Goal: Contribute content

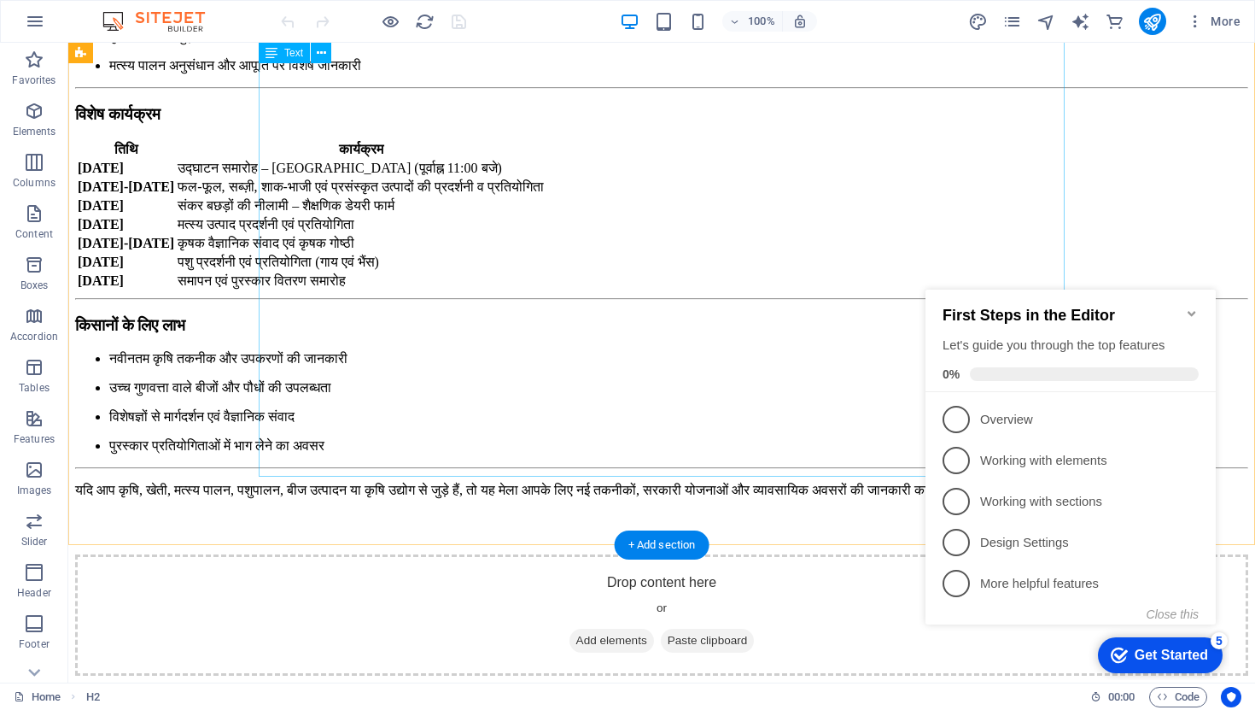
scroll to position [799, 0]
click at [664, 553] on div "+ Add section" at bounding box center [662, 544] width 95 height 29
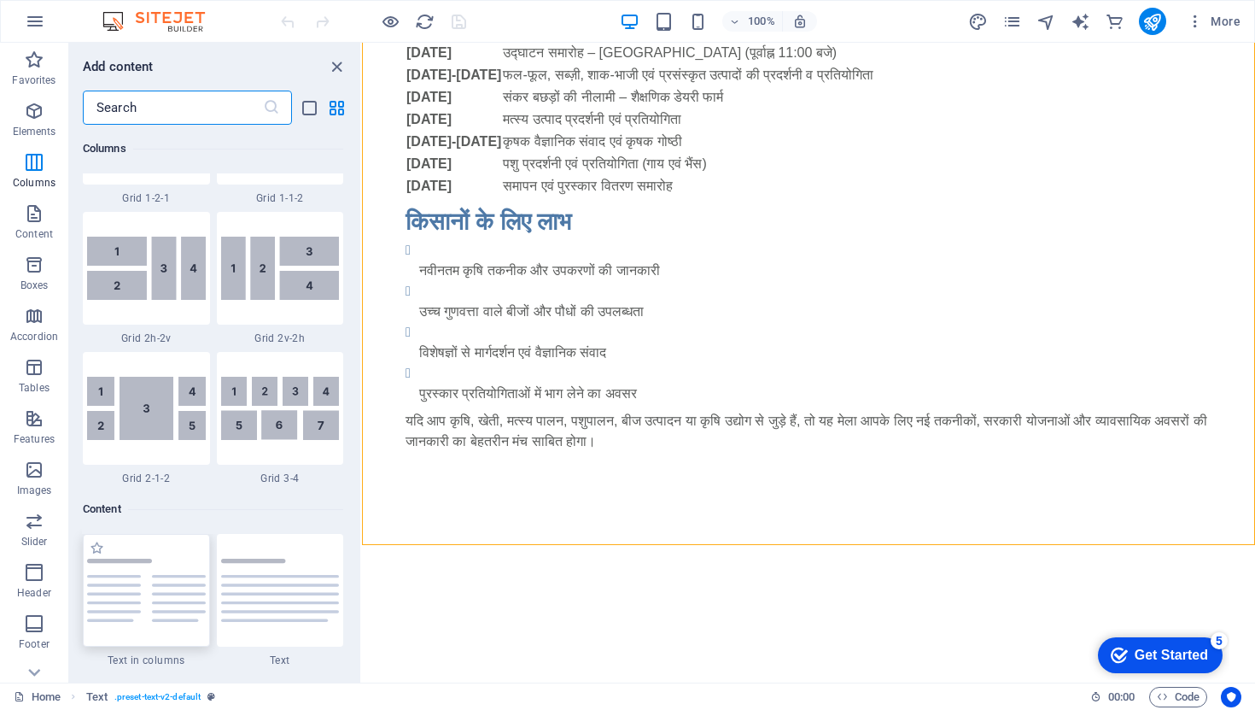
scroll to position [2627, 0]
click at [173, 580] on img at bounding box center [146, 590] width 119 height 63
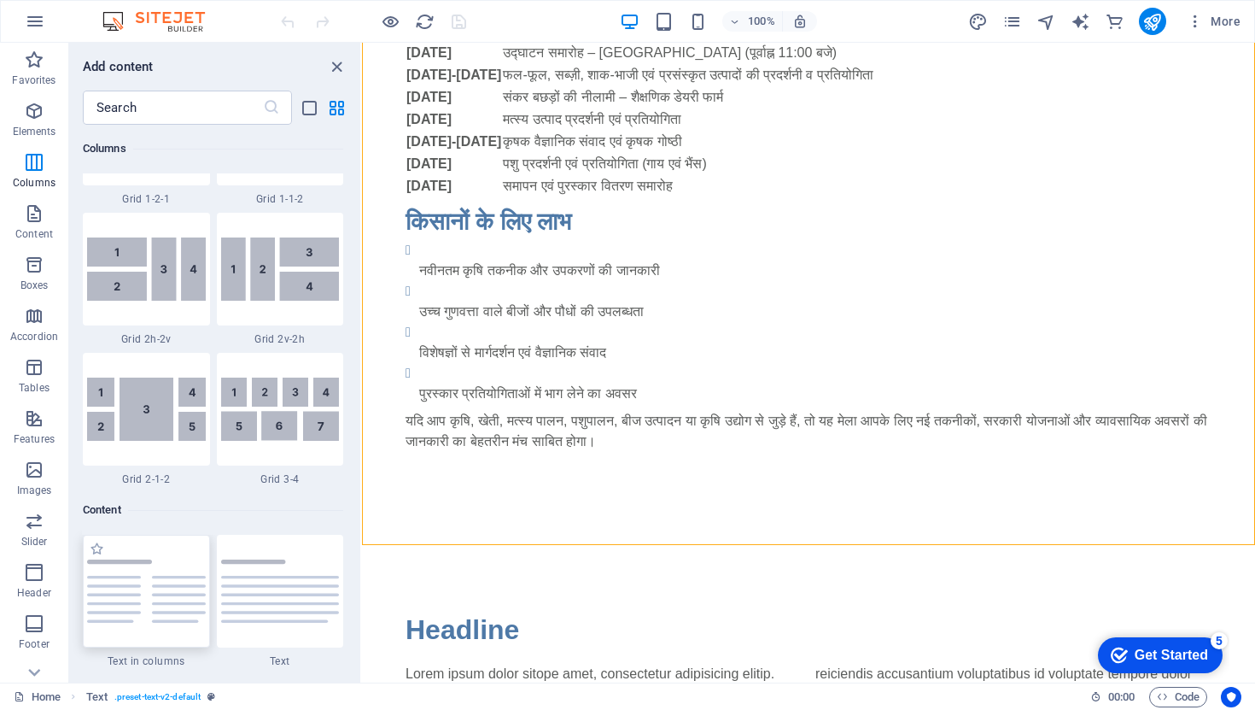
select select "rem"
select select "preset-text-v2-columns"
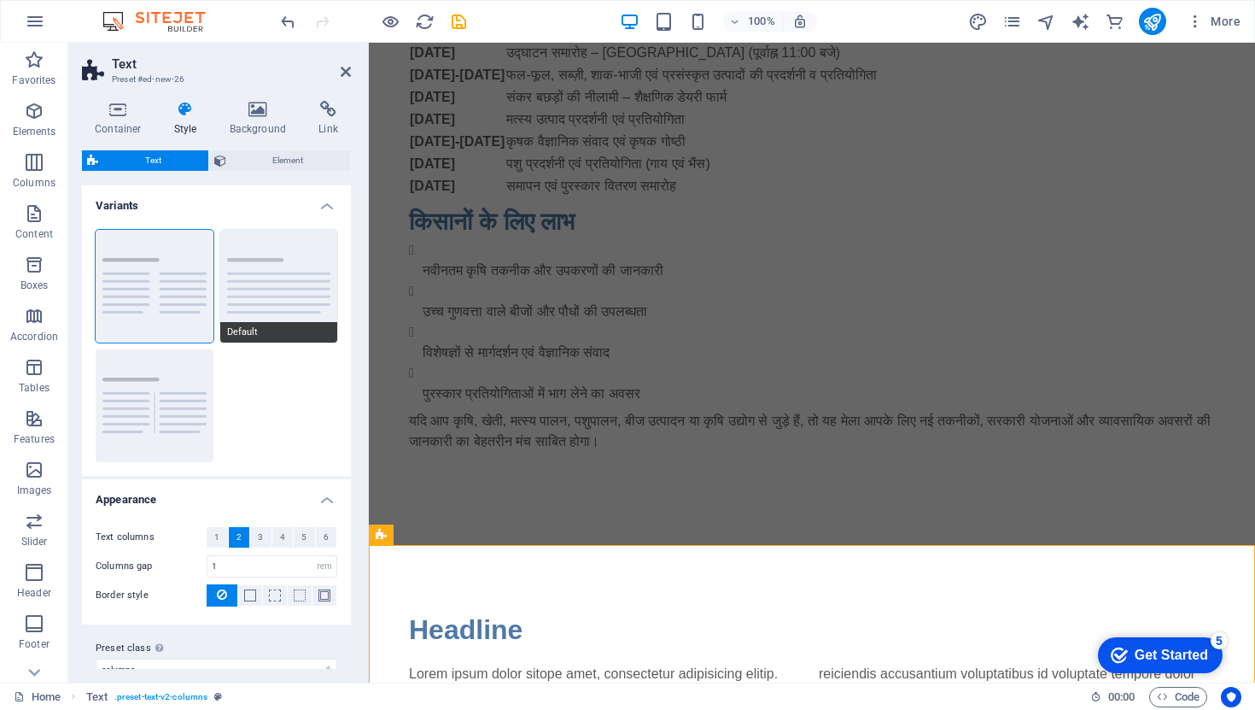
click at [314, 284] on button "Default" at bounding box center [279, 286] width 118 height 113
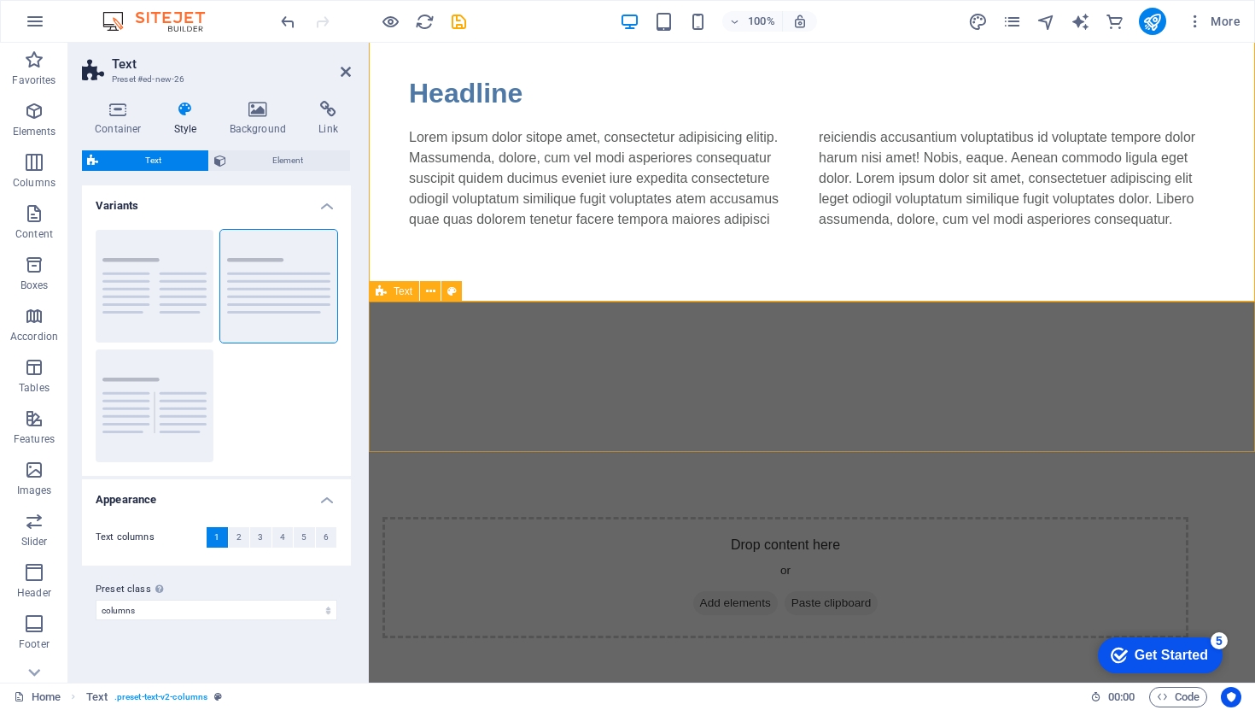
scroll to position [1336, 0]
click at [796, 244] on div "Headline Lorem ipsum dolor sitope amet, consectetur adipisicing elitip. Massume…" at bounding box center [812, 150] width 886 height 294
click at [726, 203] on div "Lorem ipsum dolor sitope amet, consectetur adipisicing elitip. Massumenda, dolo…" at bounding box center [812, 177] width 806 height 102
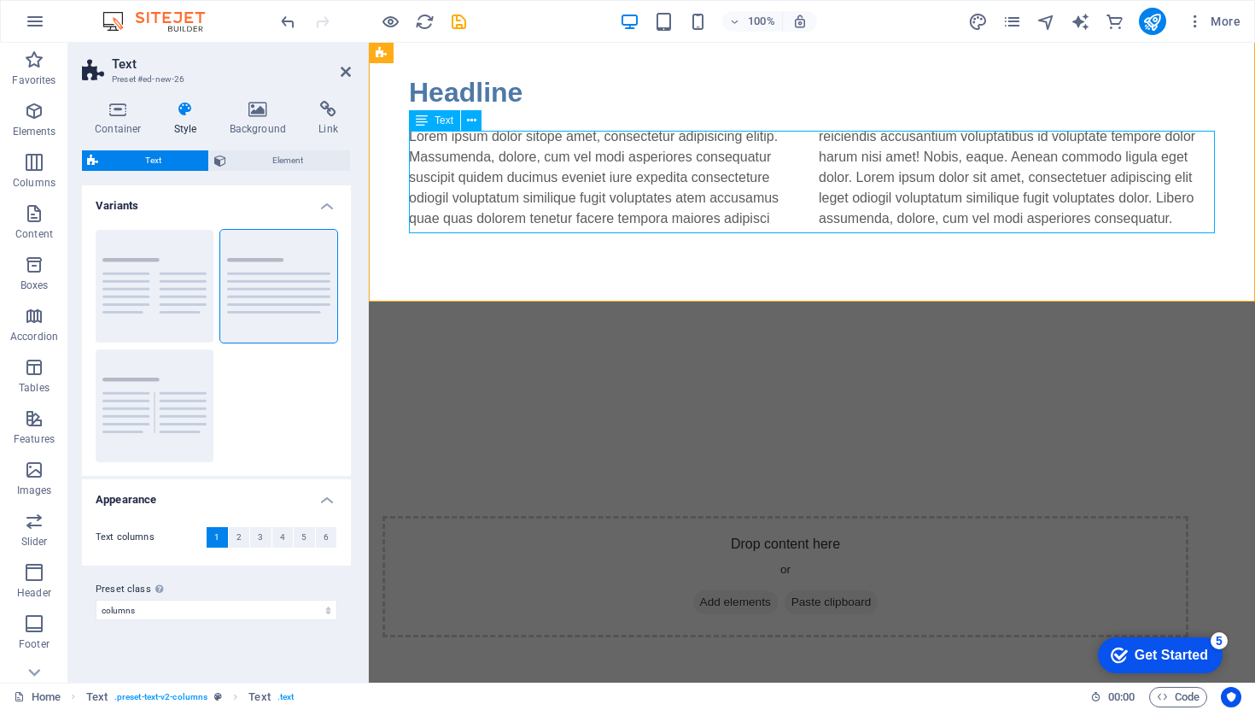
click at [726, 203] on div "Lorem ipsum dolor sitope amet, consectetur adipisicing elitip. Massumenda, dolo…" at bounding box center [812, 177] width 806 height 102
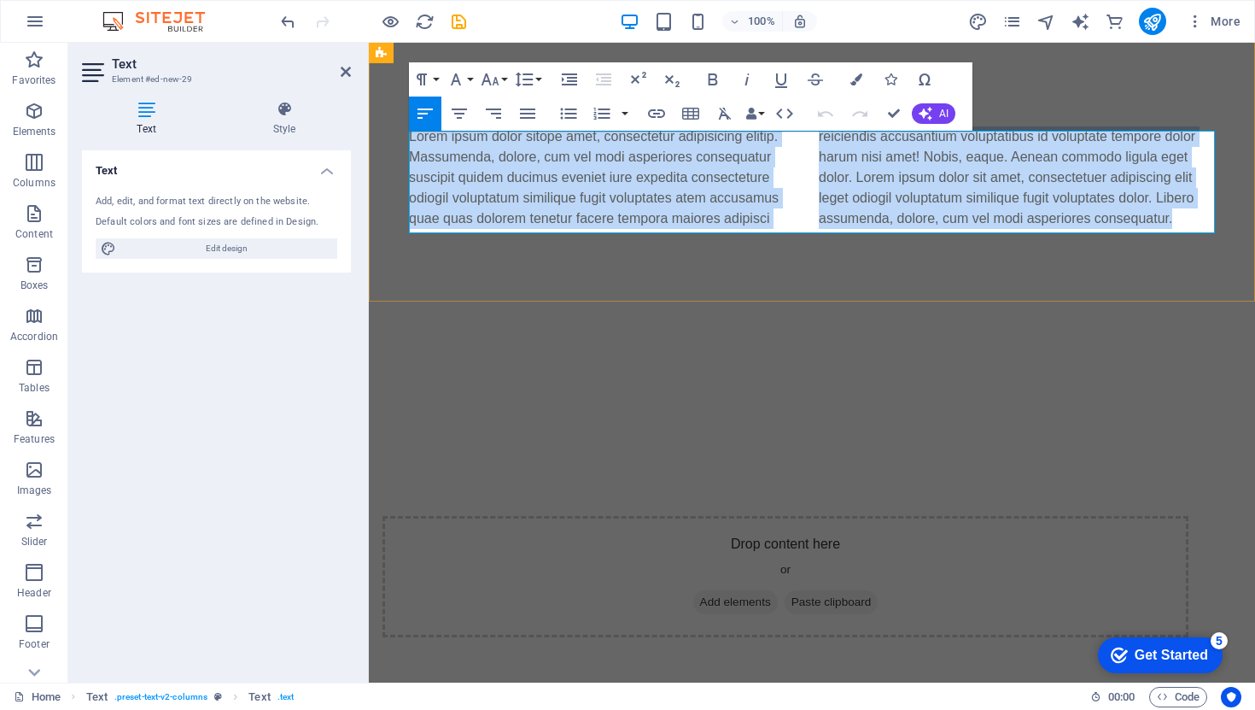
drag, startPoint x: 1186, startPoint y: 225, endPoint x: 410, endPoint y: 144, distance: 780.5
click at [410, 144] on p "Lorem ipsum dolor sitope amet, consectetur adipisicing elitip. Massumenda, dolo…" at bounding box center [812, 177] width 806 height 102
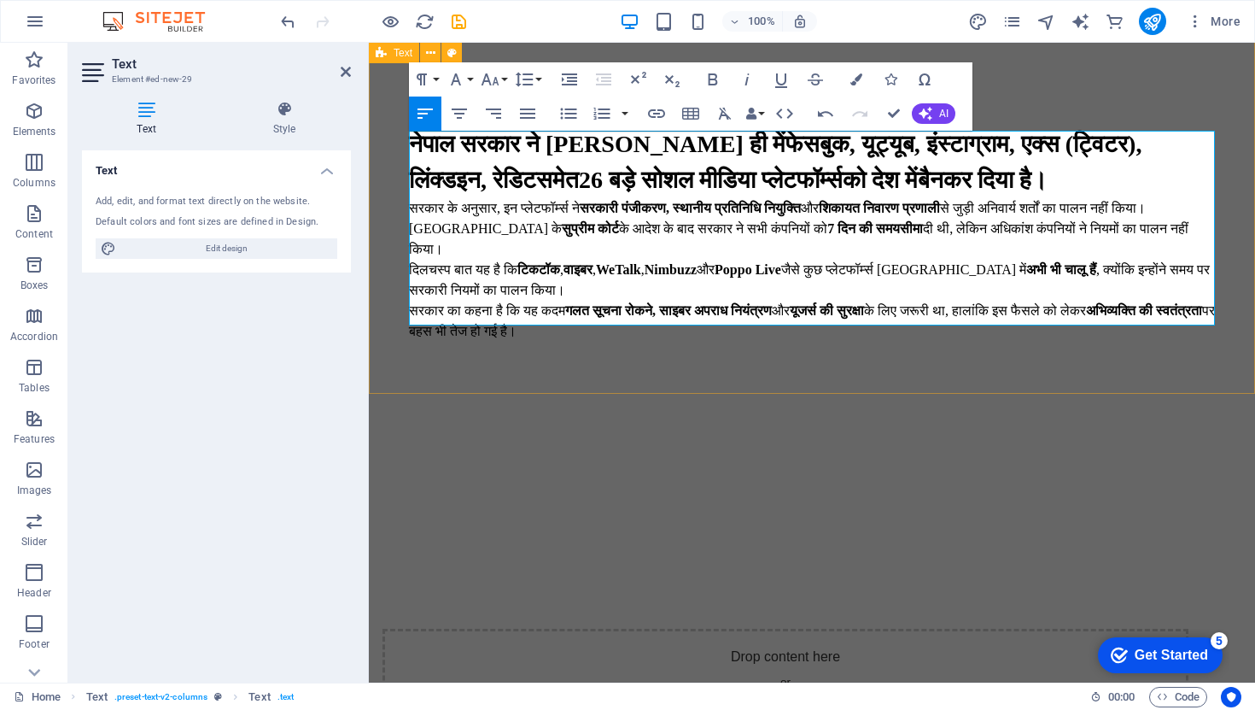
click at [1034, 363] on div "Headline नेपाल सरकार ने [PERSON_NAME] ही में फेसबुक, यूट्यूब, इंस्टाग्राम, एक्स…" at bounding box center [812, 206] width 886 height 407
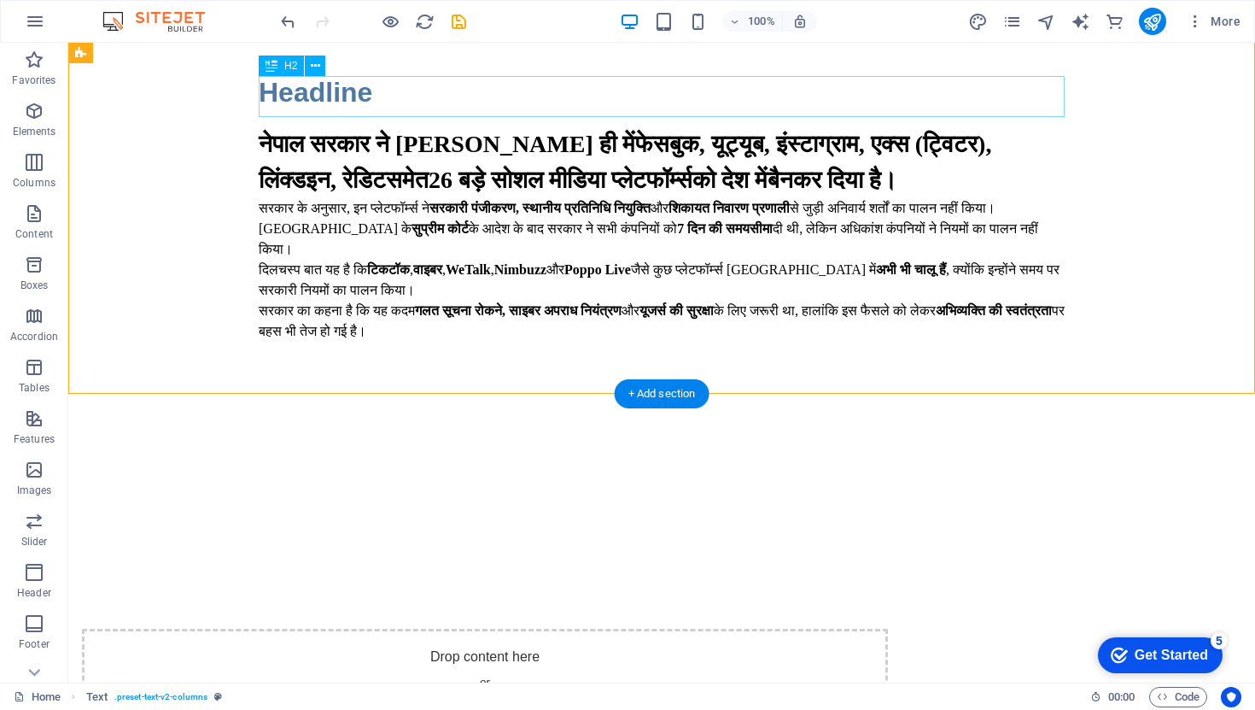
click at [348, 106] on div "Headline" at bounding box center [662, 92] width 806 height 41
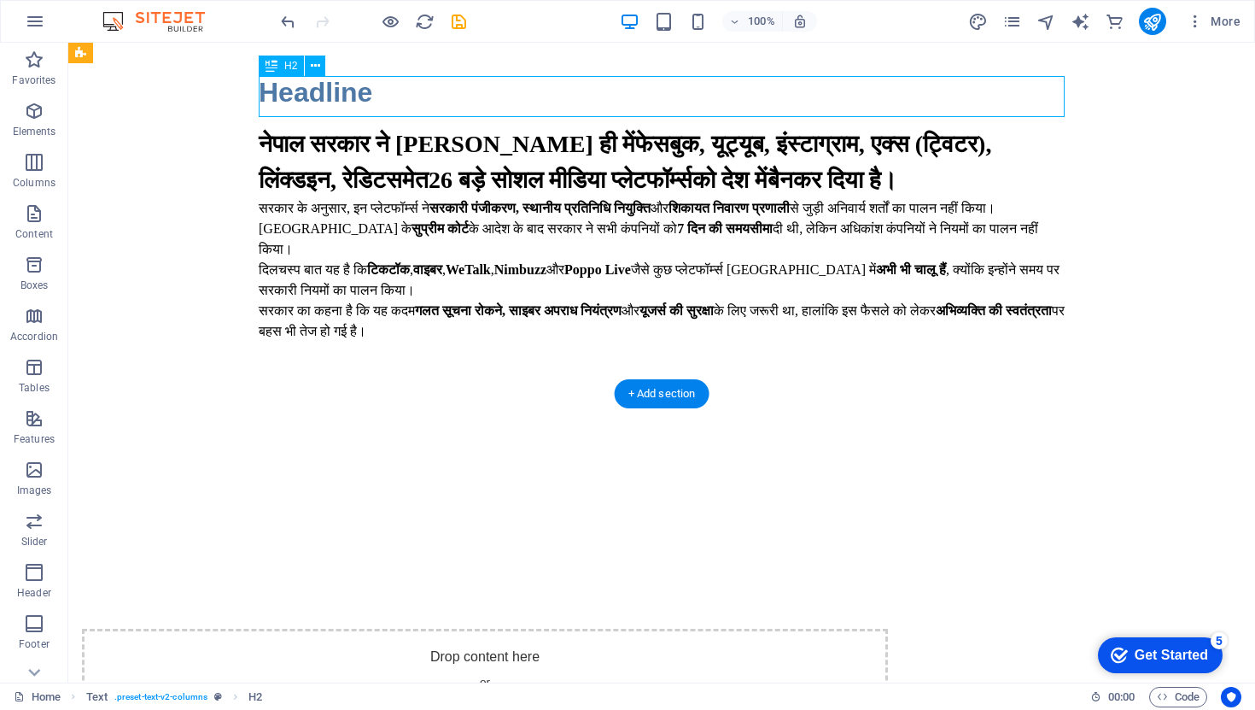
click at [350, 101] on div "Headline" at bounding box center [662, 92] width 806 height 41
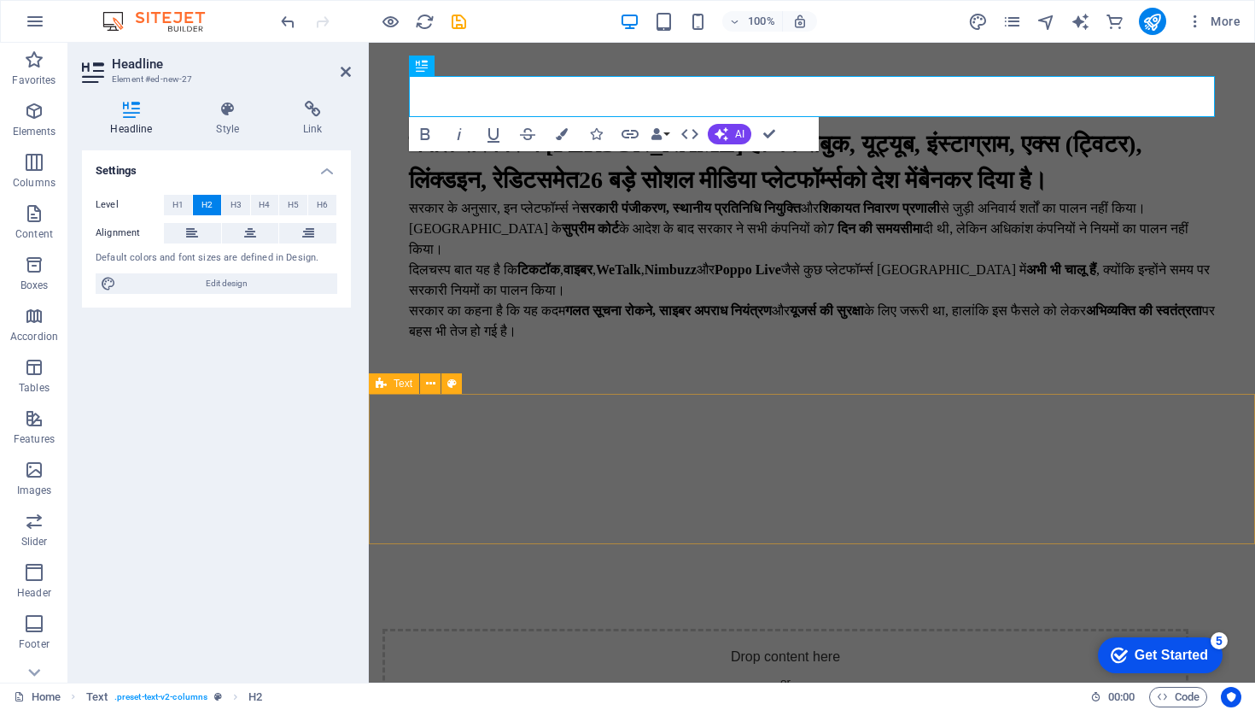
click at [834, 434] on div at bounding box center [812, 485] width 886 height 150
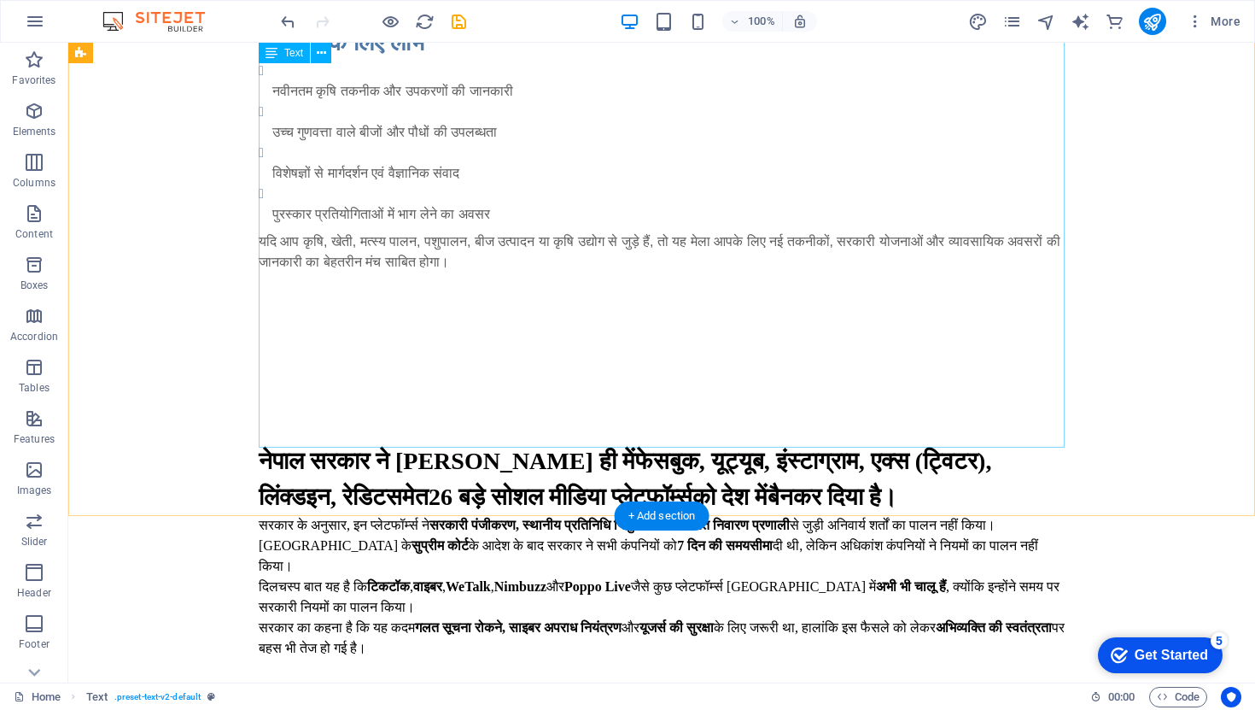
scroll to position [792, 0]
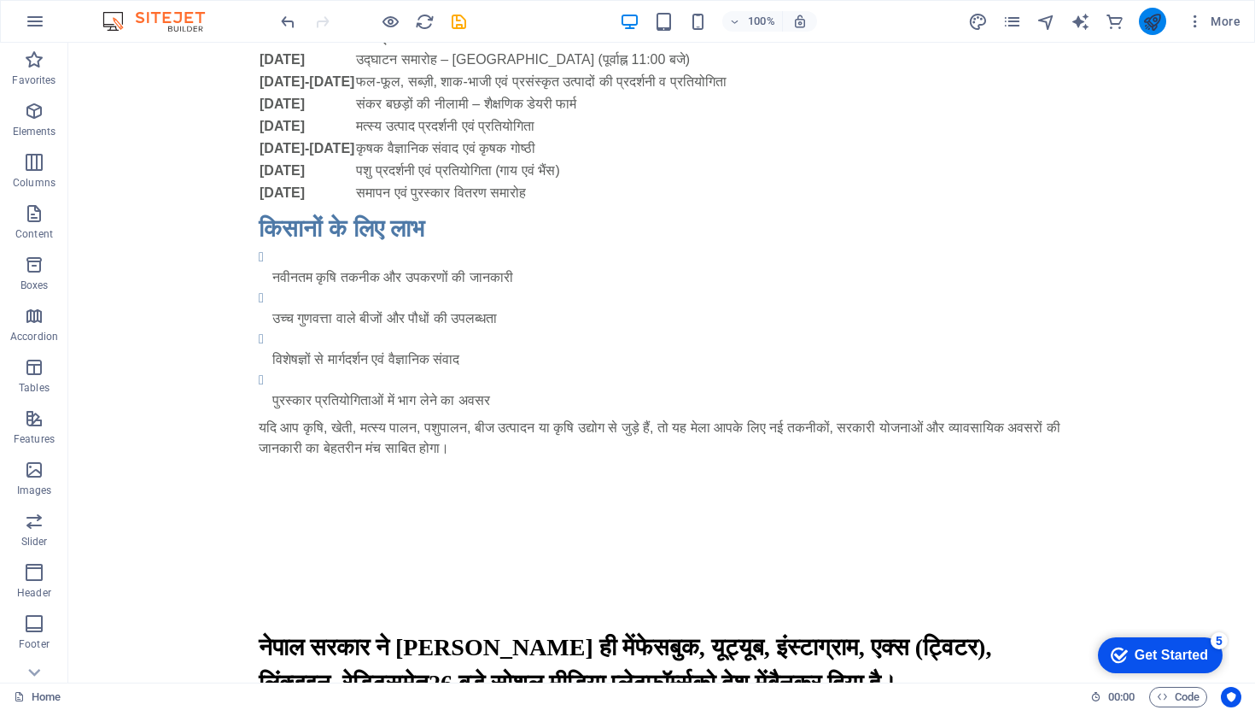
click at [1156, 29] on icon "publish" at bounding box center [1153, 22] width 20 height 20
